Goal: Task Accomplishment & Management: Manage account settings

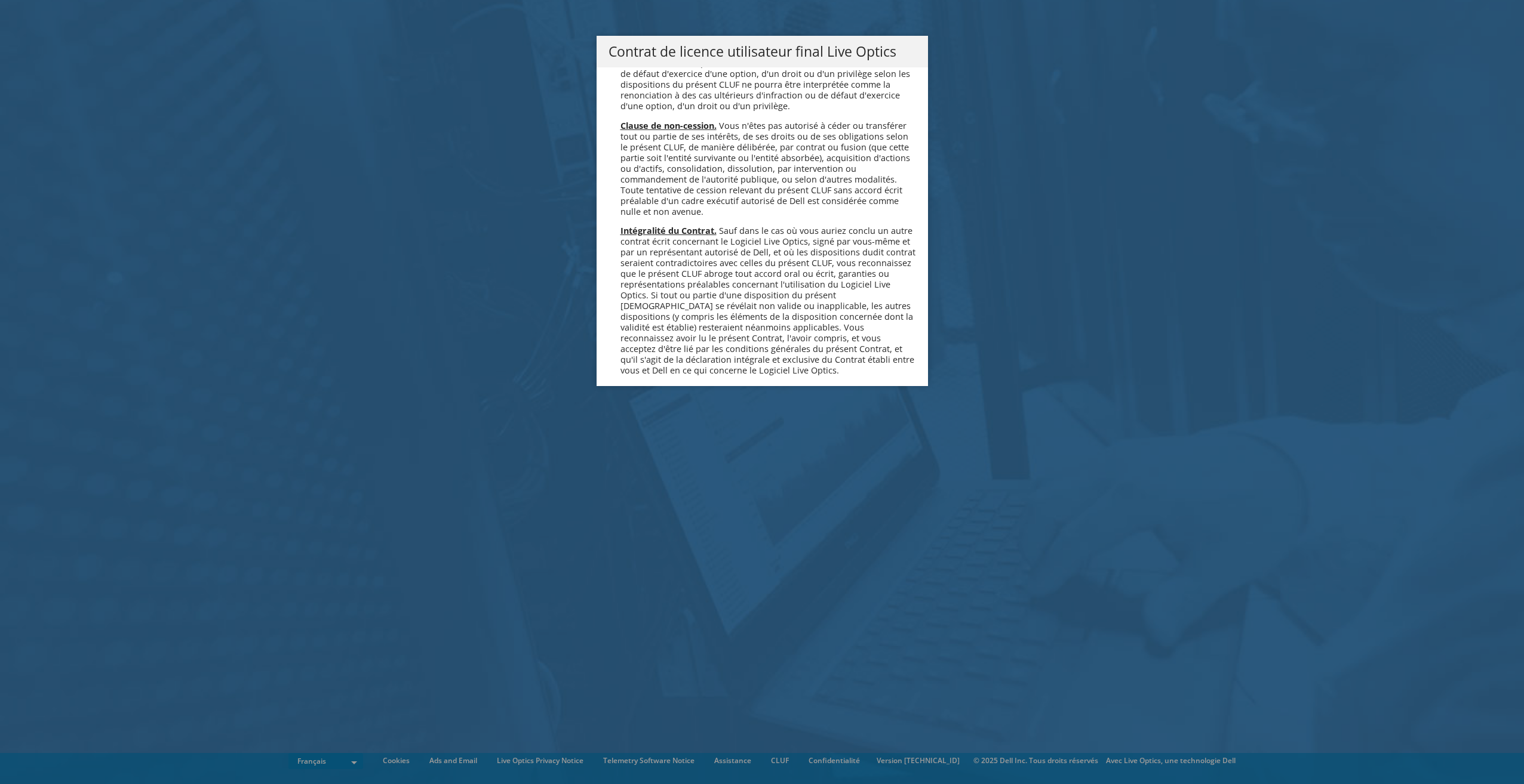
scroll to position [5276, 0]
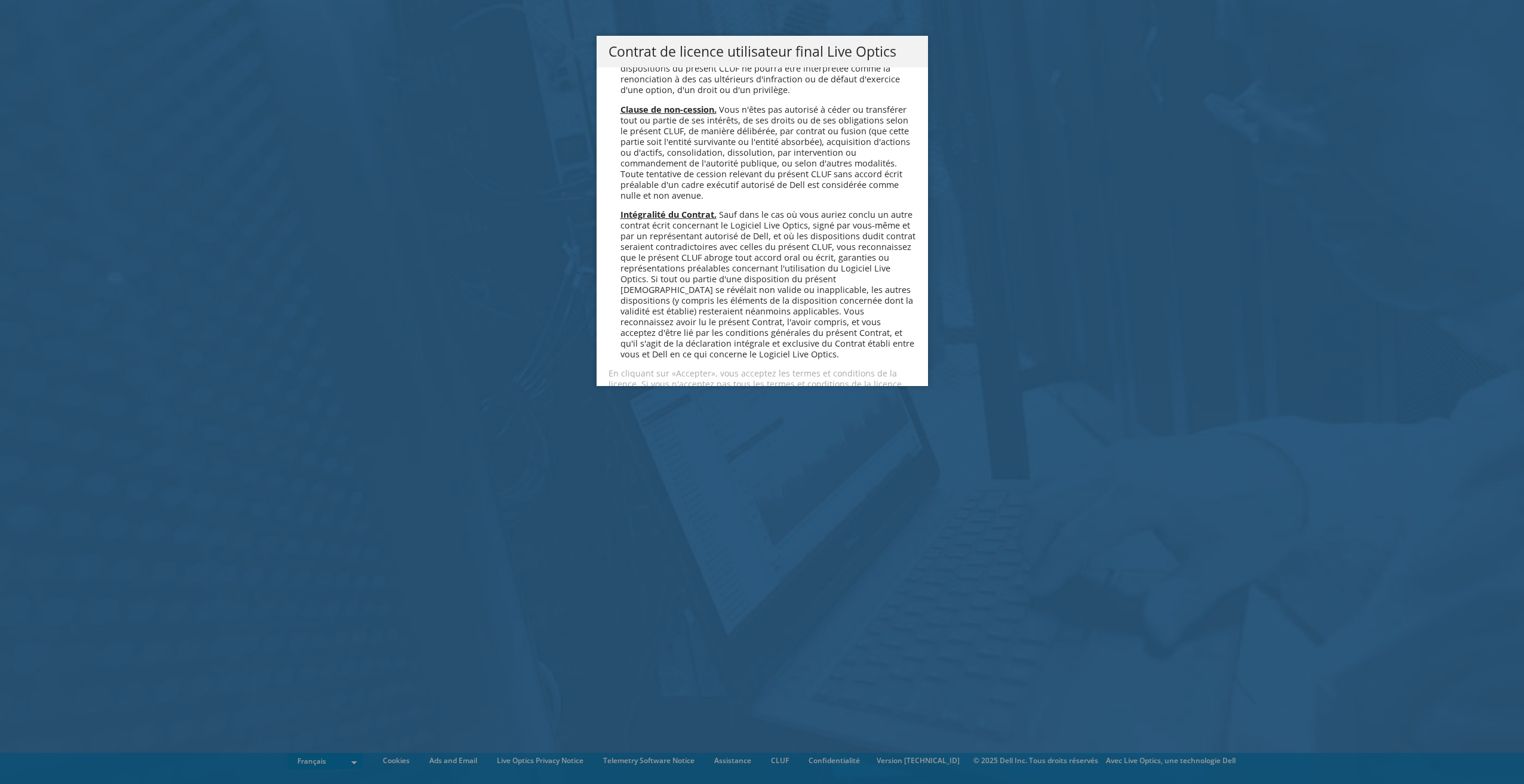
click at [620, 412] on link "Accepter" at bounding box center [644, 426] width 71 height 28
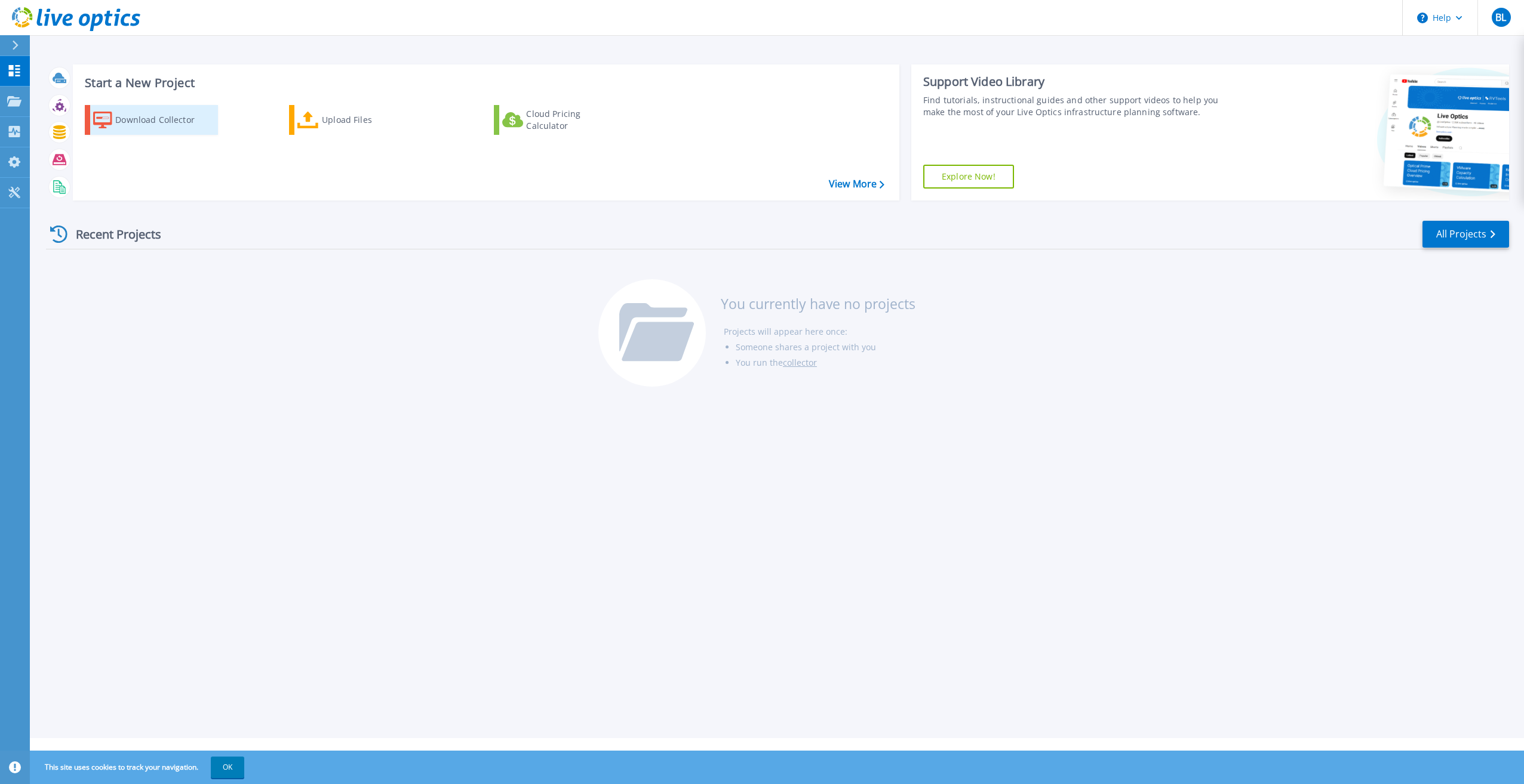
click at [145, 118] on div "Download Collector" at bounding box center [163, 119] width 96 height 24
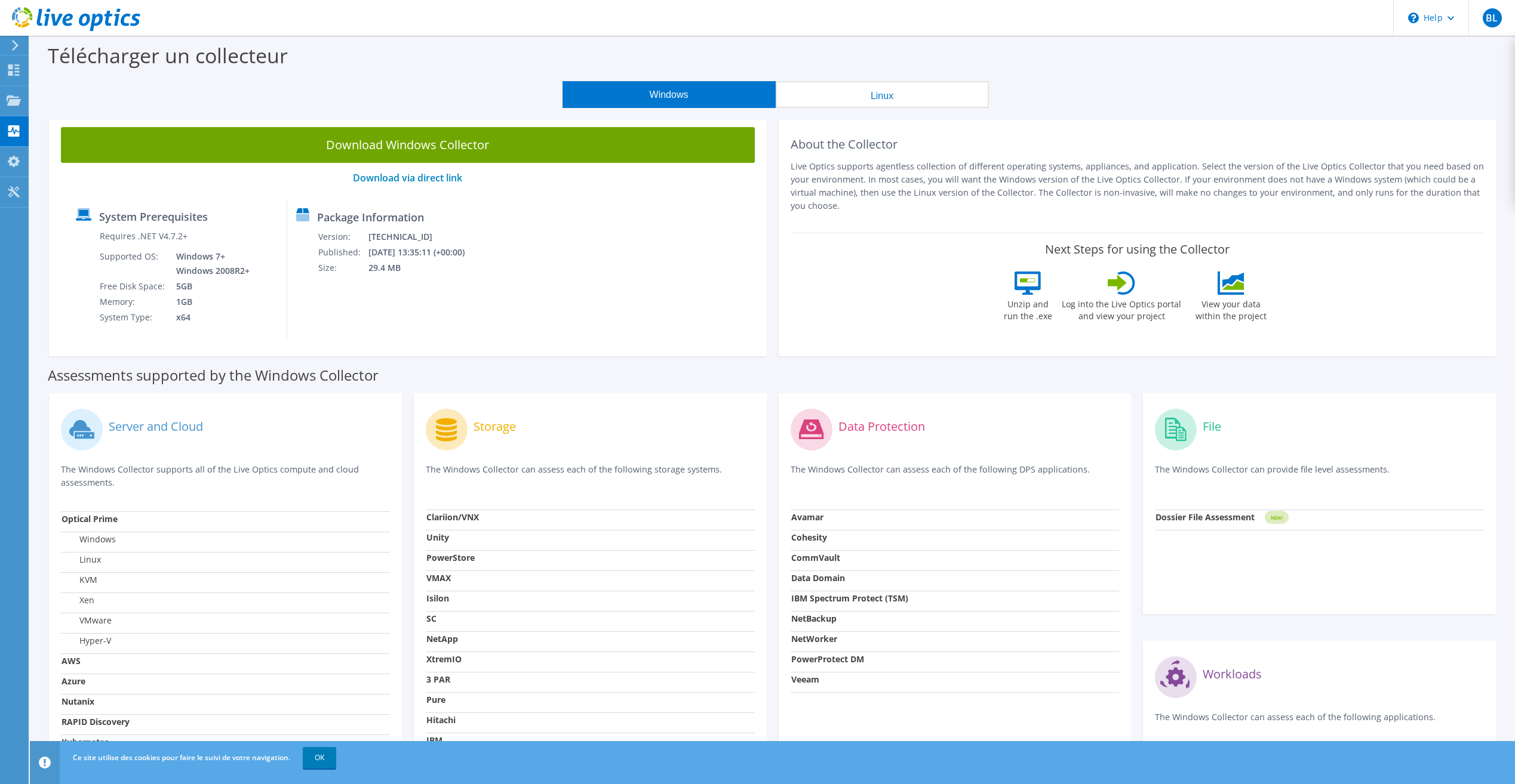
click at [633, 97] on button "Windows" at bounding box center [669, 94] width 214 height 27
click at [401, 179] on link "Download via direct link" at bounding box center [408, 178] width 110 height 13
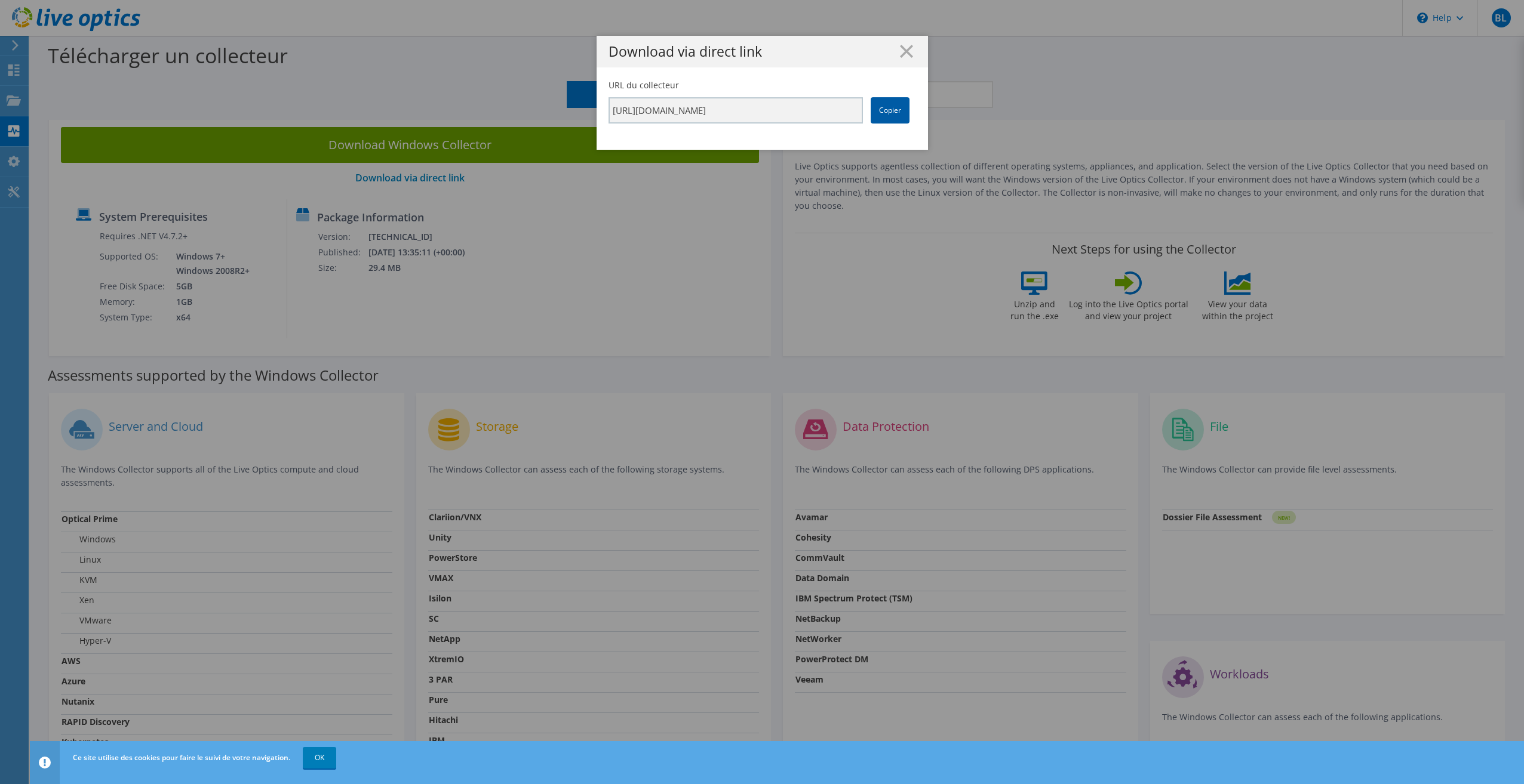
click at [881, 113] on link "Copier" at bounding box center [890, 110] width 39 height 26
click at [324, 755] on div "Download via direct link URL du collecteur https://app.liveoptics.com/collector…" at bounding box center [762, 392] width 1524 height 784
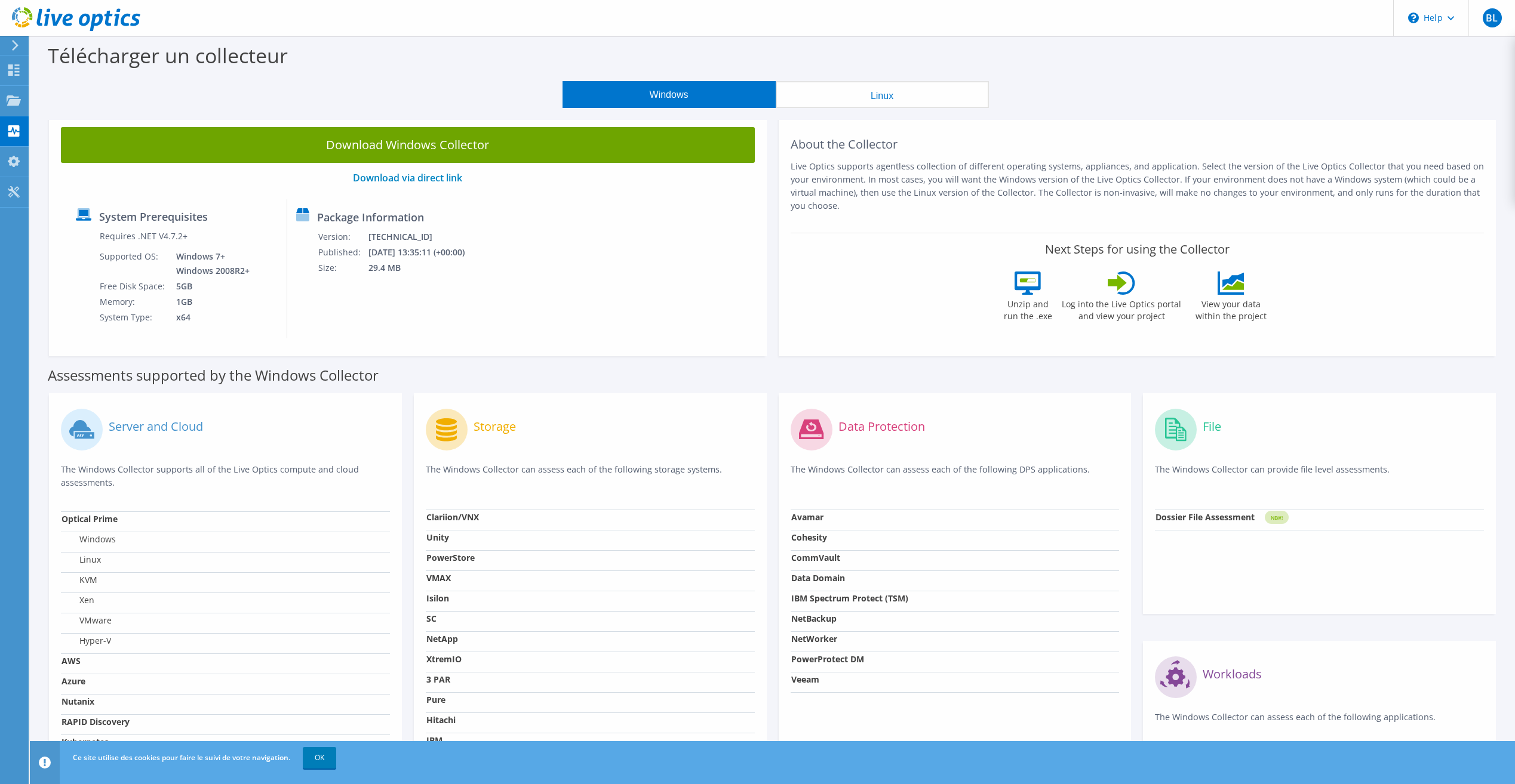
click at [324, 755] on link "OK" at bounding box center [319, 758] width 33 height 21
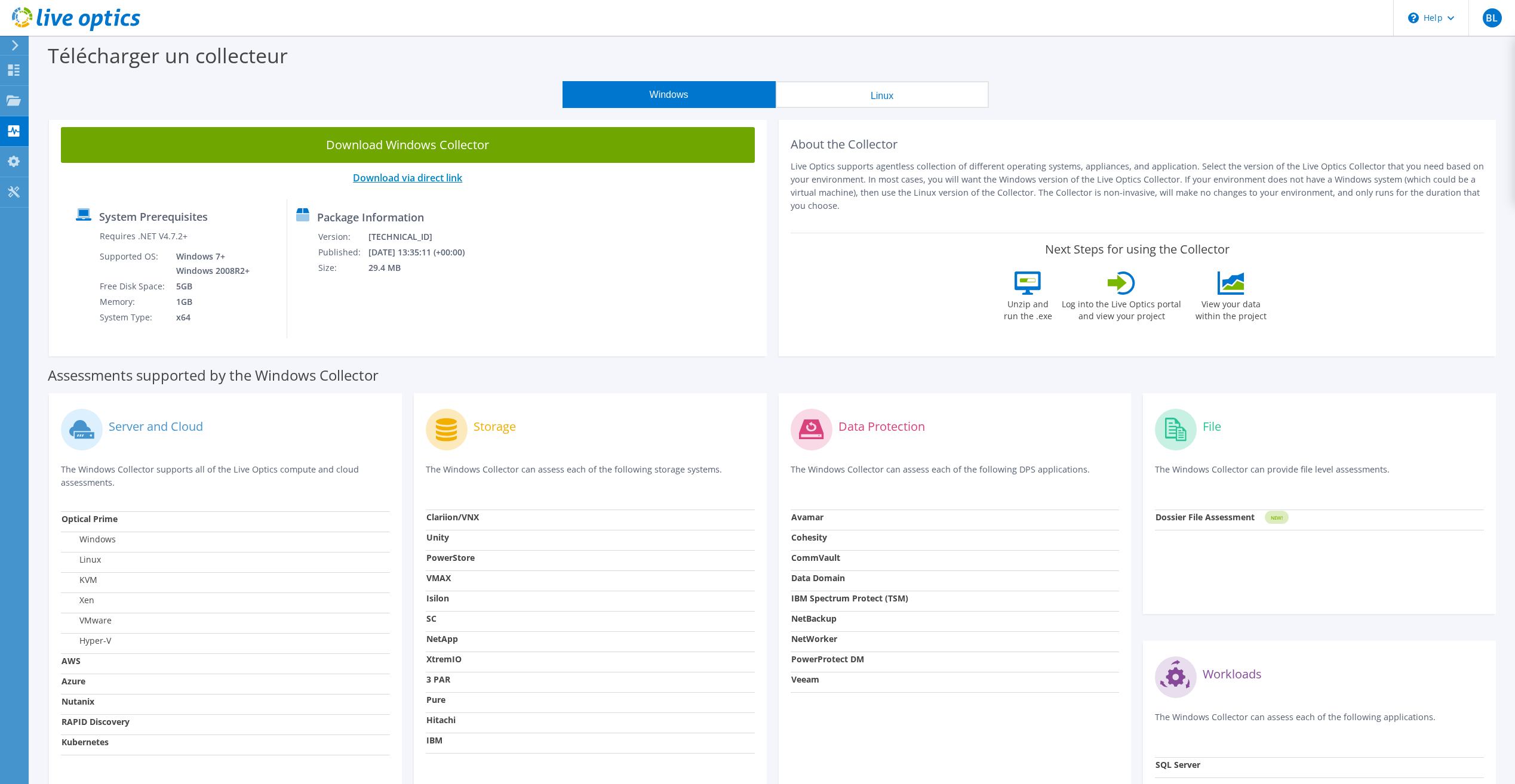
click at [408, 174] on link "Download via direct link" at bounding box center [408, 178] width 110 height 13
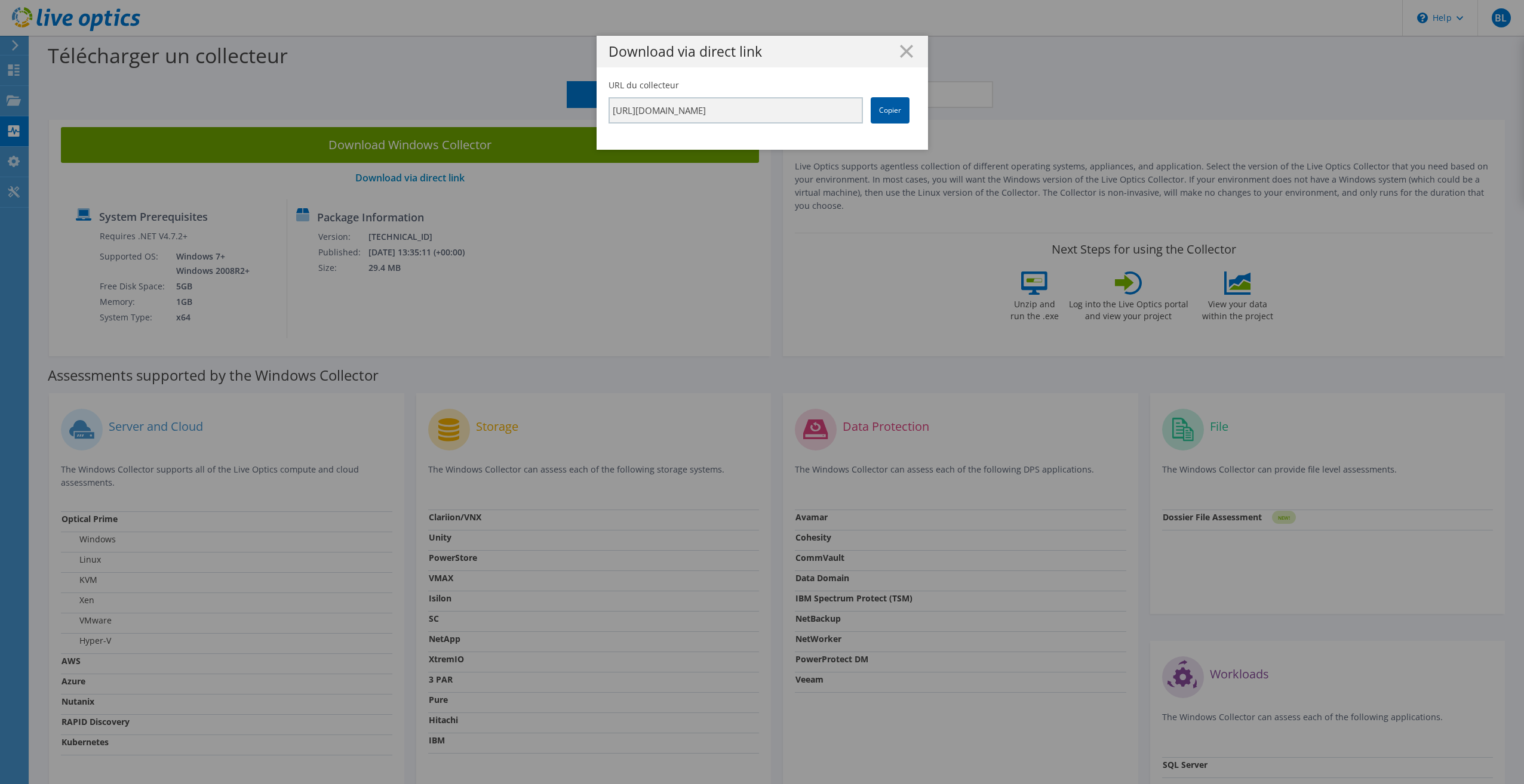
click at [899, 106] on link "Copier" at bounding box center [890, 110] width 39 height 26
drag, startPoint x: 899, startPoint y: 106, endPoint x: 899, endPoint y: 49, distance: 57.0
click at [900, 49] on line at bounding box center [906, 51] width 12 height 12
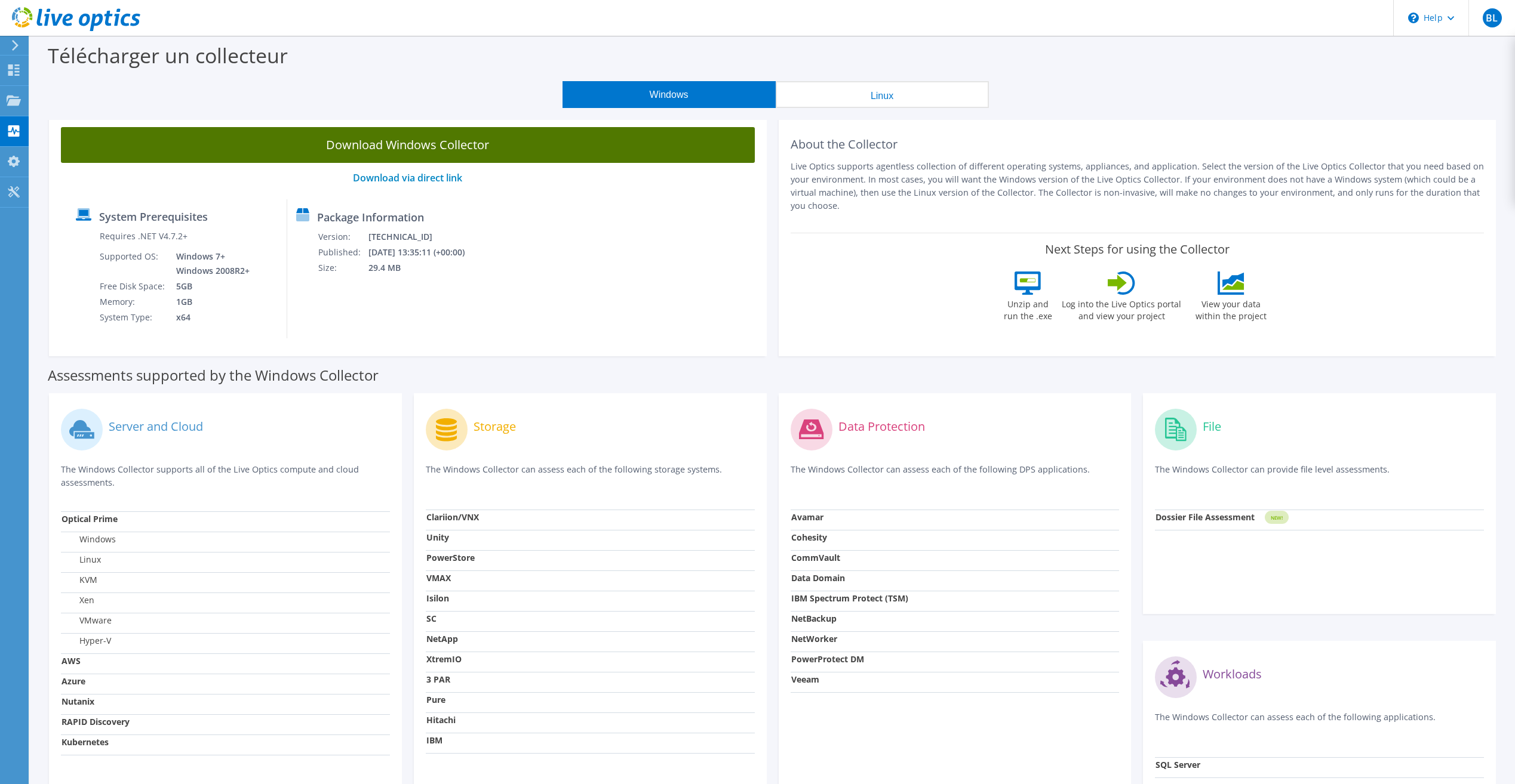
click at [423, 148] on link "Download Windows Collector" at bounding box center [408, 145] width 694 height 36
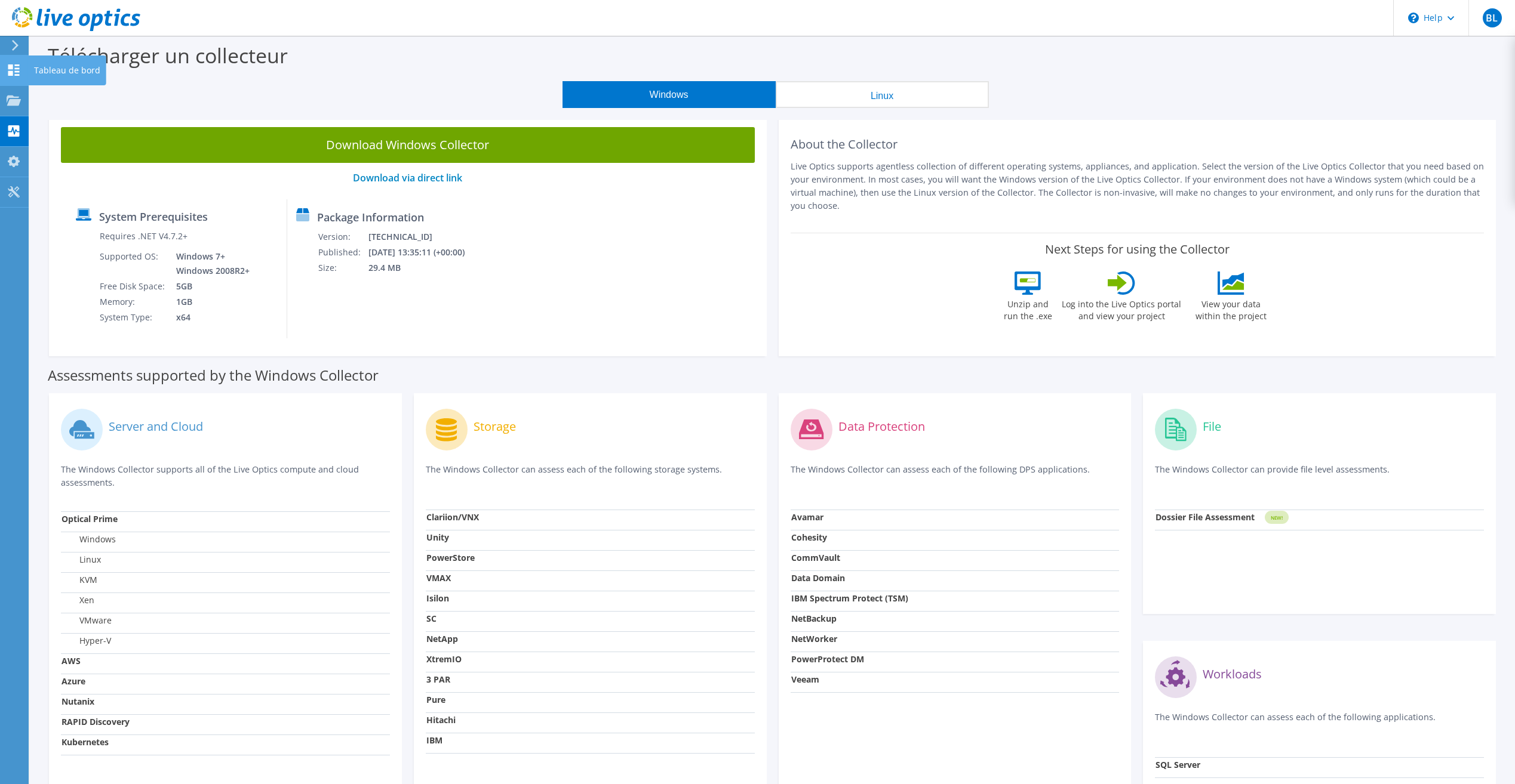
click at [17, 69] on use at bounding box center [14, 70] width 11 height 11
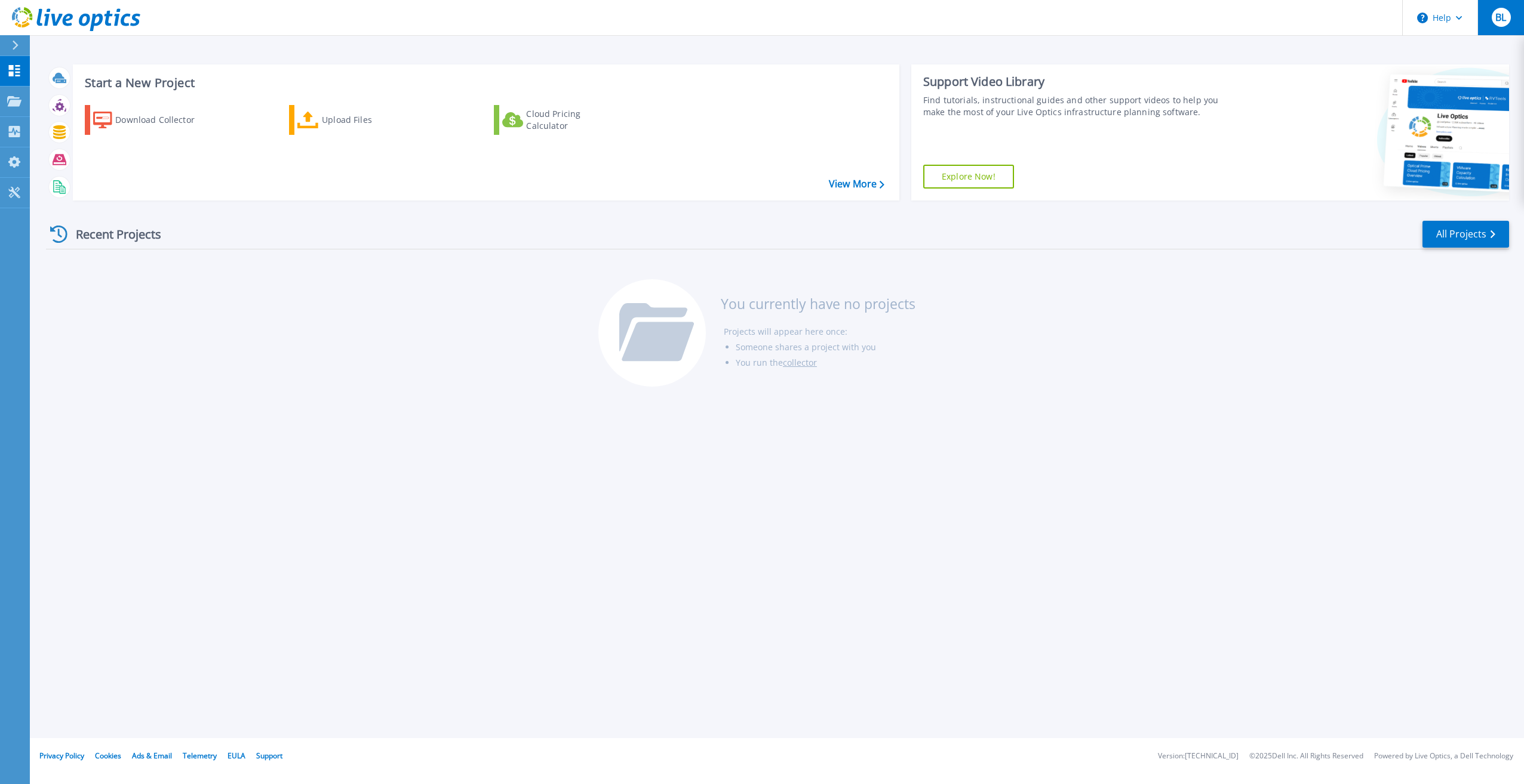
click at [1494, 24] on div "BL" at bounding box center [1501, 18] width 19 height 19
click at [1164, 54] on div "Start a New Project Download Collector Upload Files Cloud Pricing Calculator Vi…" at bounding box center [777, 369] width 1494 height 739
click at [14, 93] on link "Projects Projects" at bounding box center [15, 102] width 30 height 31
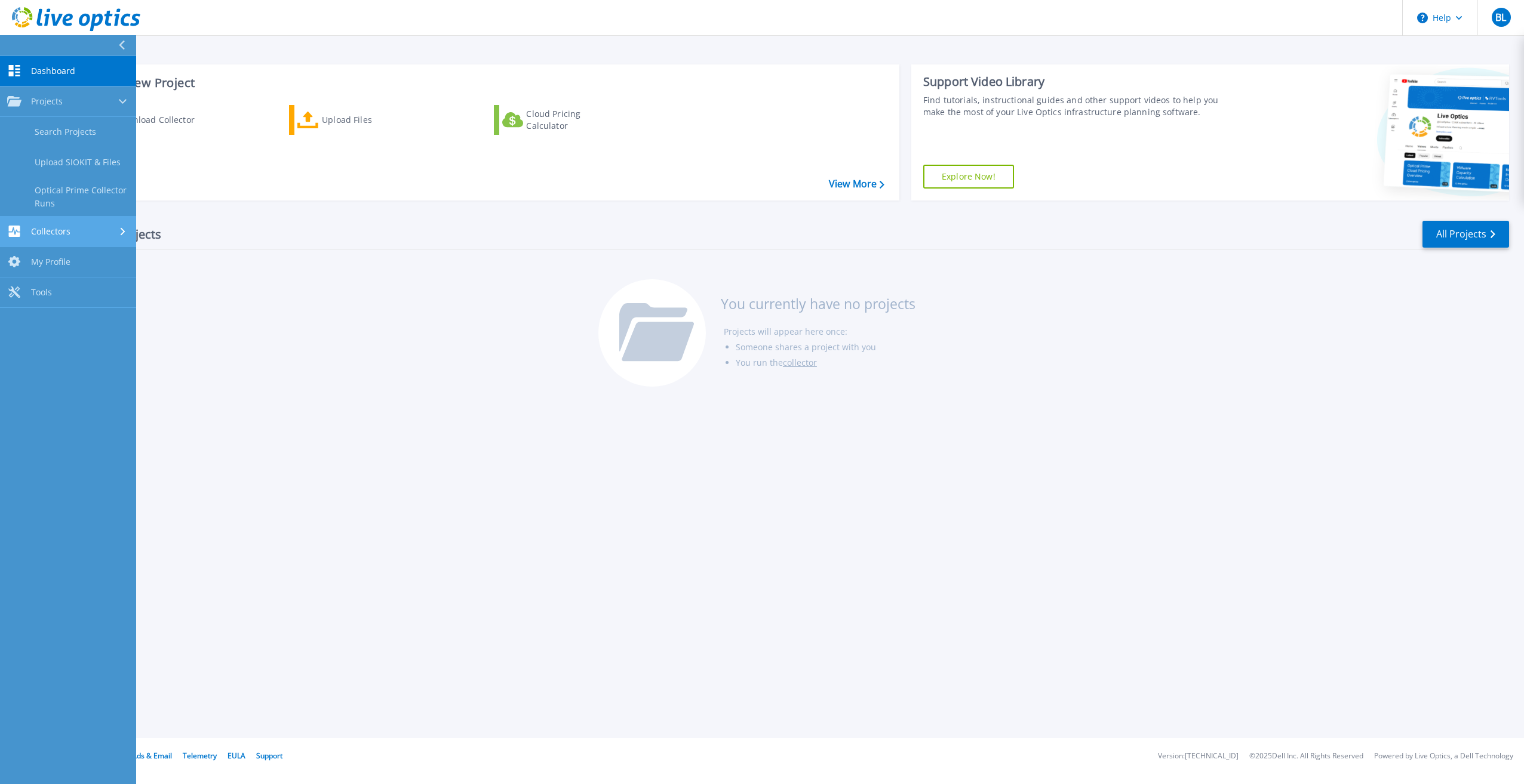
click at [31, 240] on link "Collectors Collectors" at bounding box center [68, 232] width 136 height 31
click at [32, 225] on span "My Profile" at bounding box center [50, 223] width 40 height 11
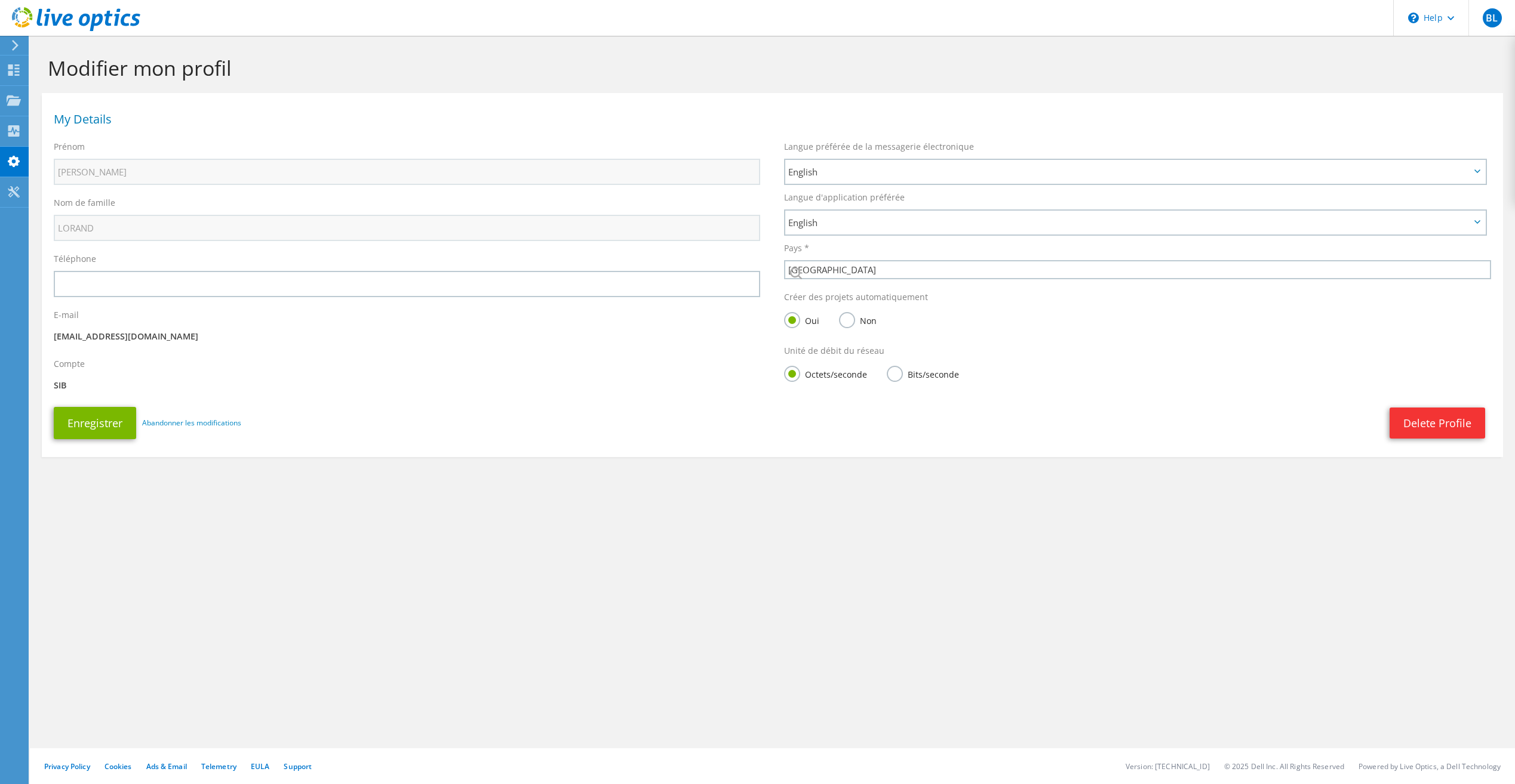
select select "73"
click at [937, 168] on span "English" at bounding box center [1129, 172] width 682 height 15
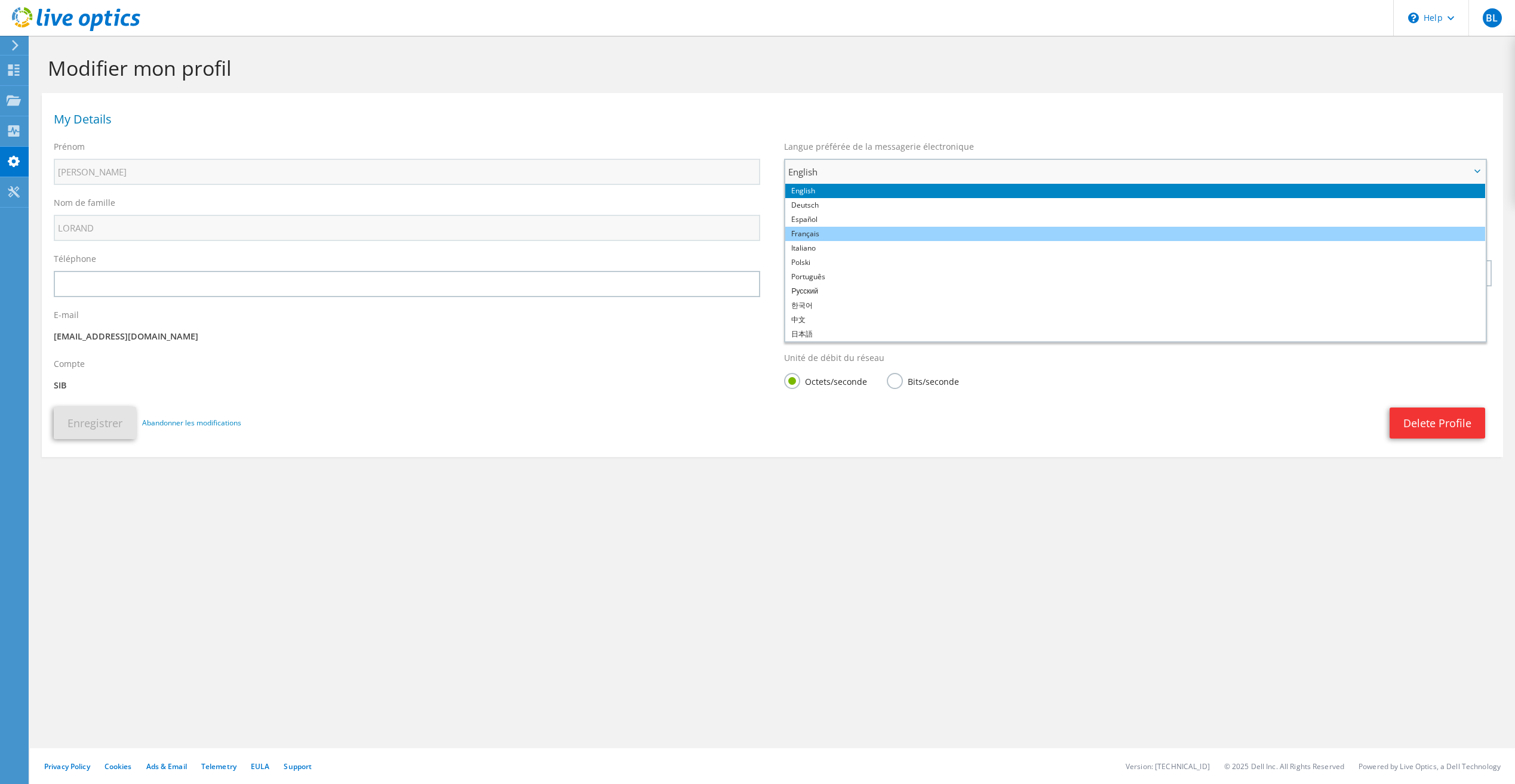
click at [814, 238] on li "Français" at bounding box center [1135, 234] width 700 height 15
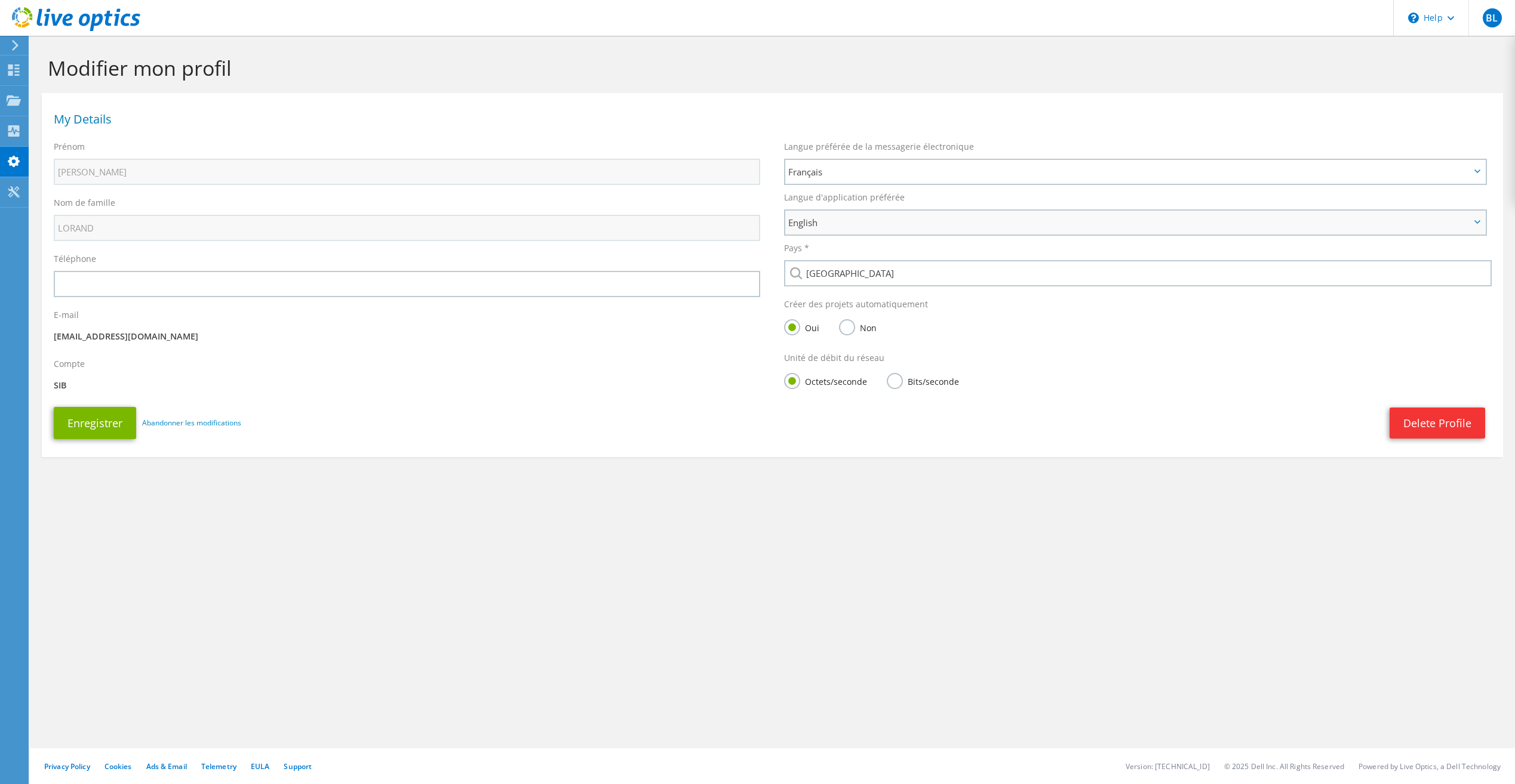
click at [840, 218] on span "English" at bounding box center [1129, 222] width 682 height 15
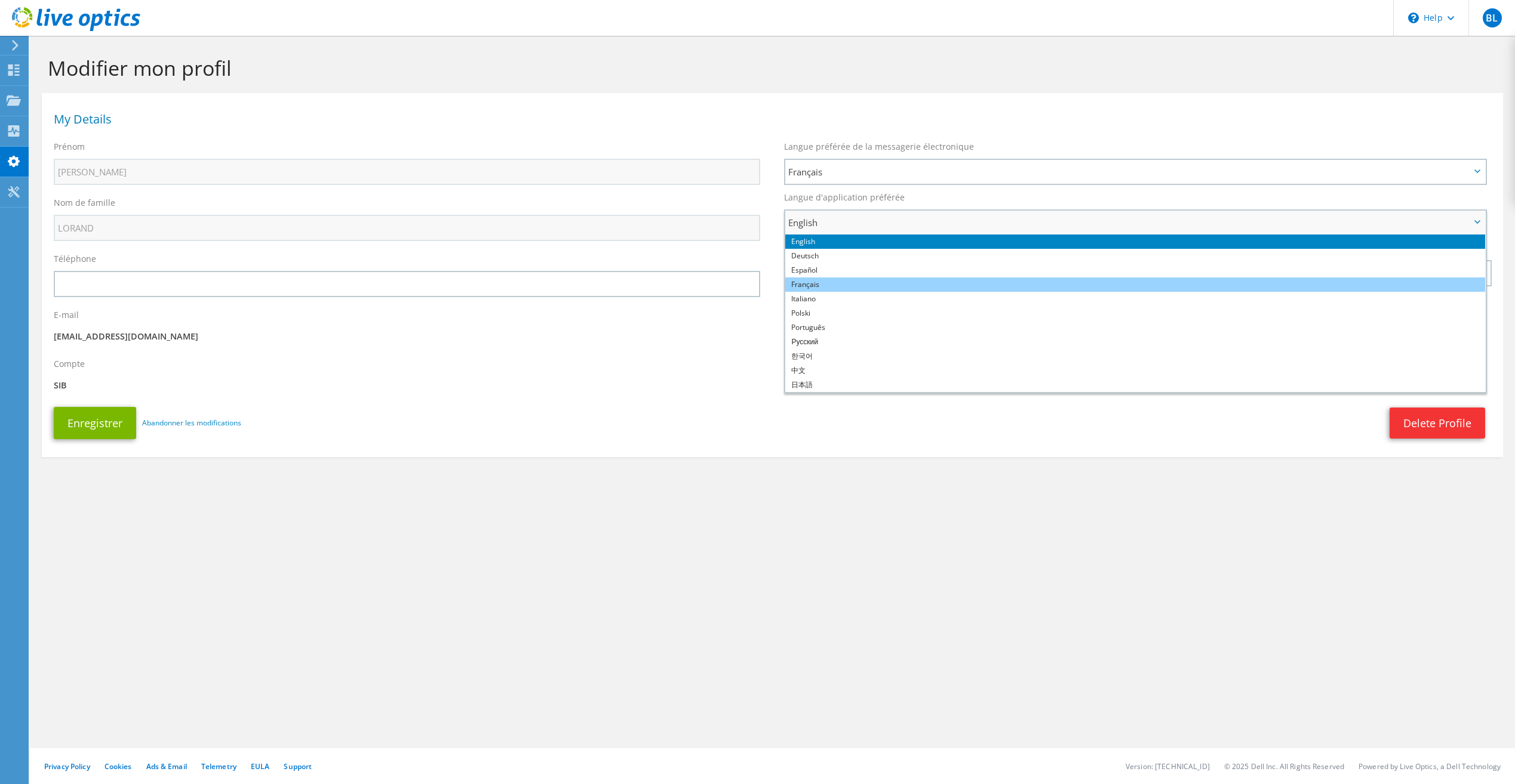
click at [821, 286] on li "Français" at bounding box center [1135, 285] width 700 height 15
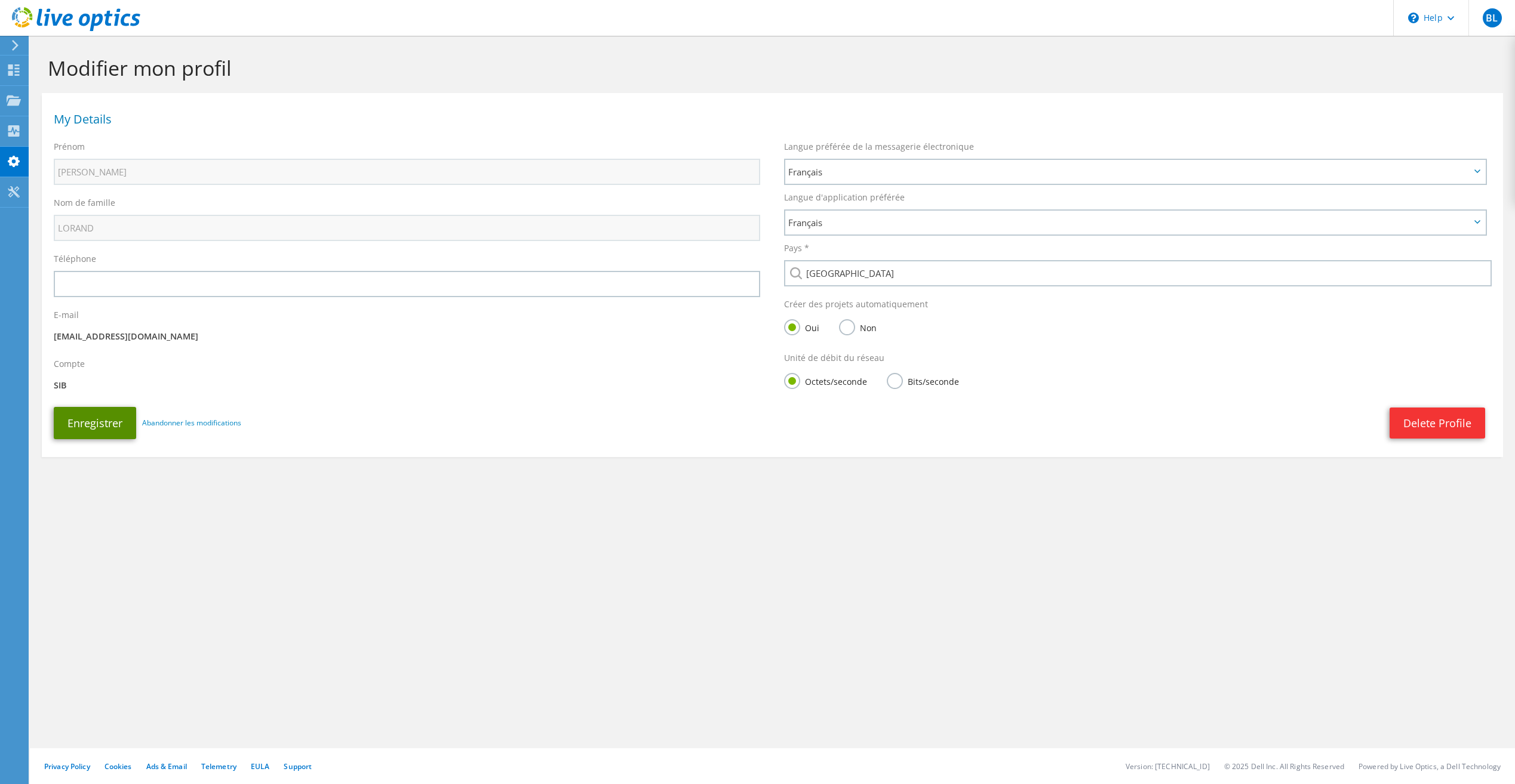
click at [112, 421] on button "Enregistrer" at bounding box center [94, 424] width 82 height 32
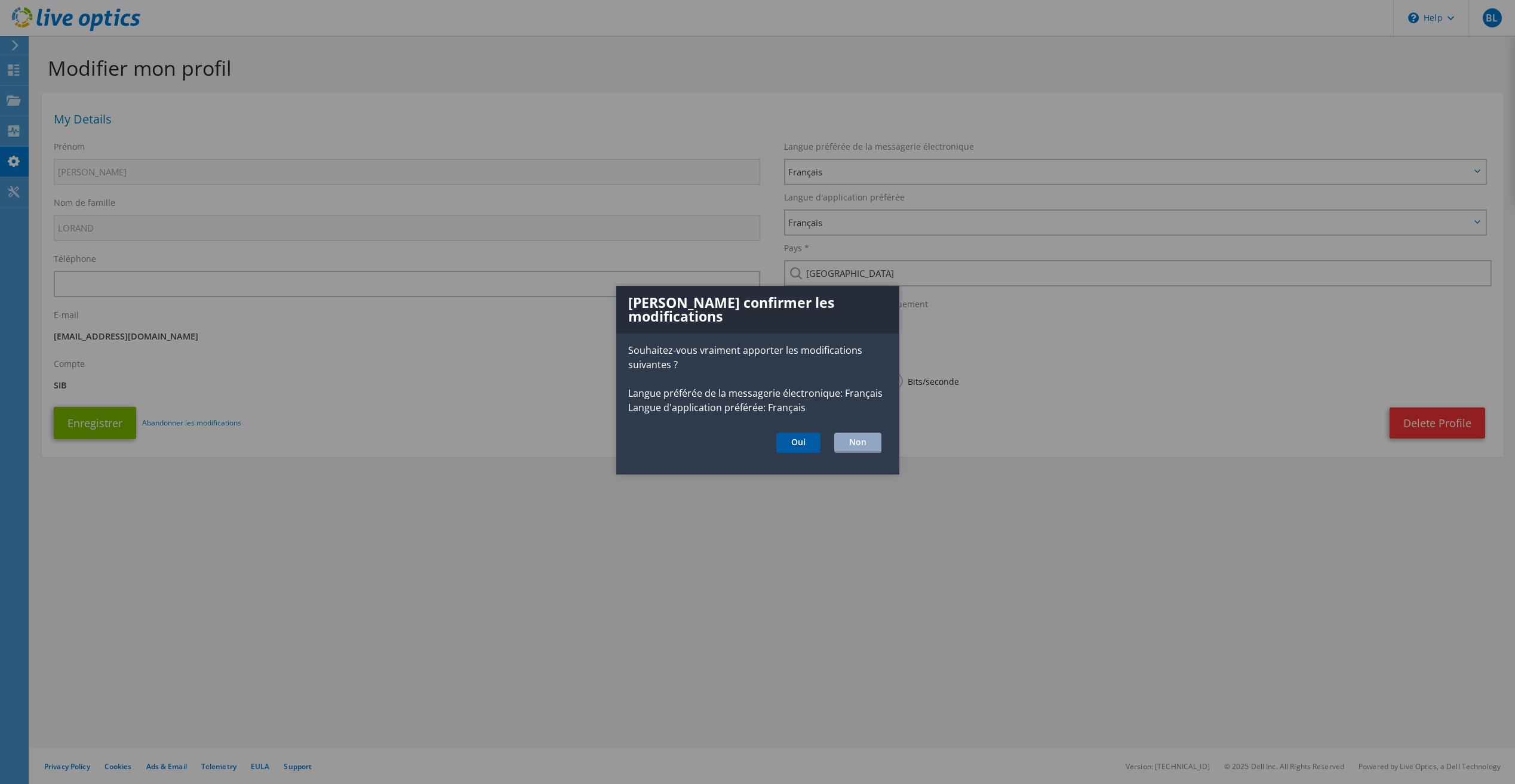
click at [798, 436] on button "Oui" at bounding box center [798, 442] width 44 height 20
